Goal: Information Seeking & Learning: Check status

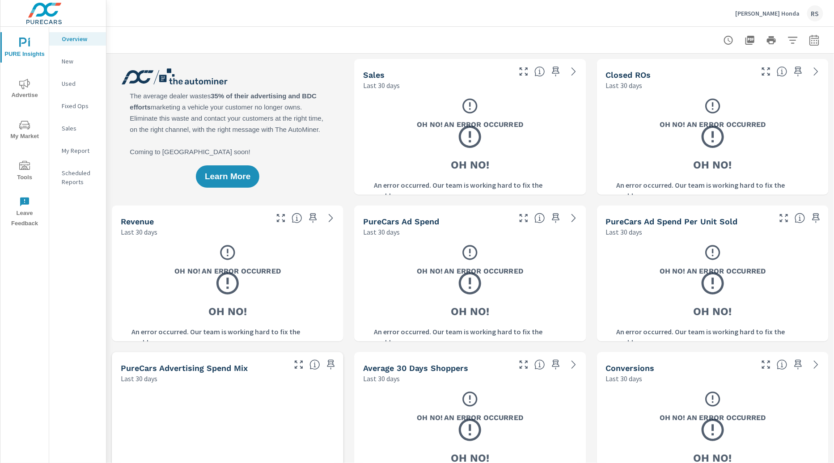
click at [26, 90] on span "Advertise" at bounding box center [24, 90] width 43 height 22
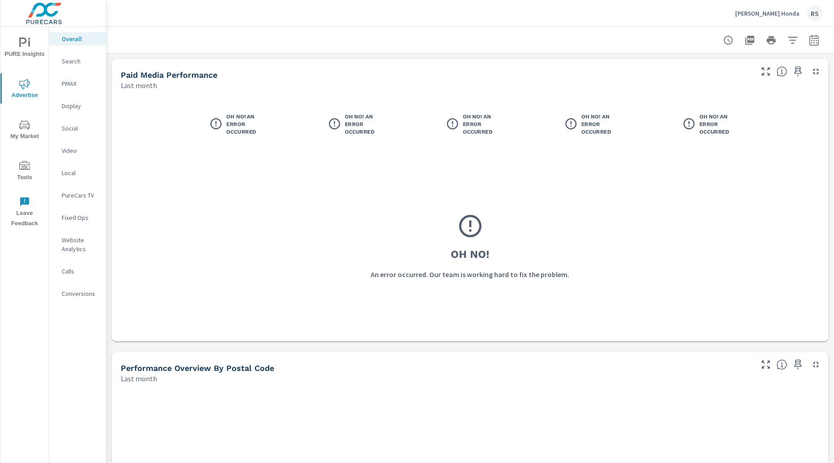
click at [75, 60] on p "Search" at bounding box center [80, 61] width 37 height 9
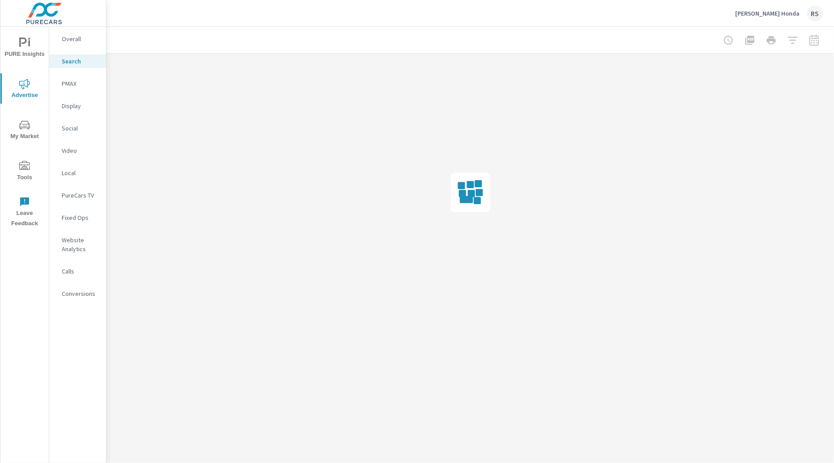
click at [27, 43] on icon "nav menu" at bounding box center [24, 43] width 11 height 11
